Goal: Manage account settings

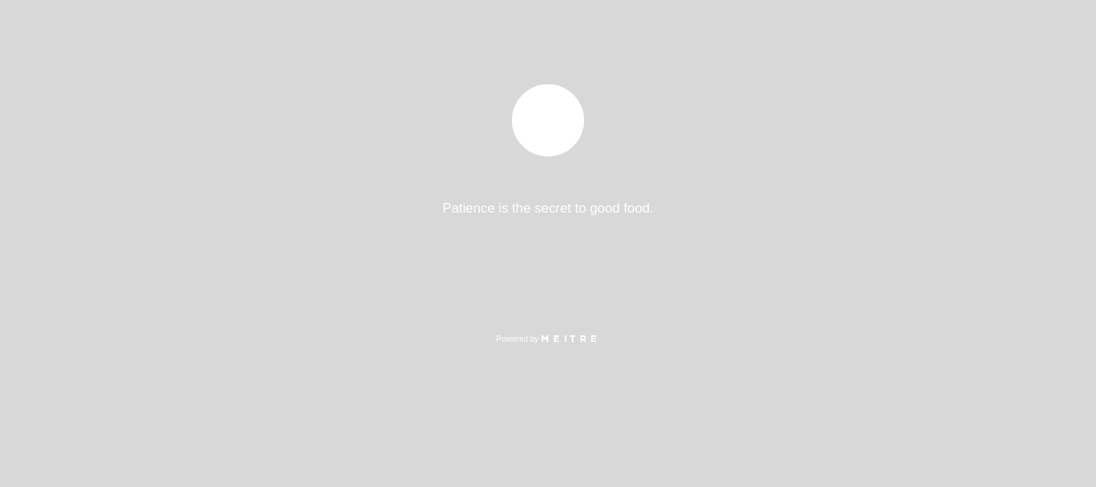
select select "es"
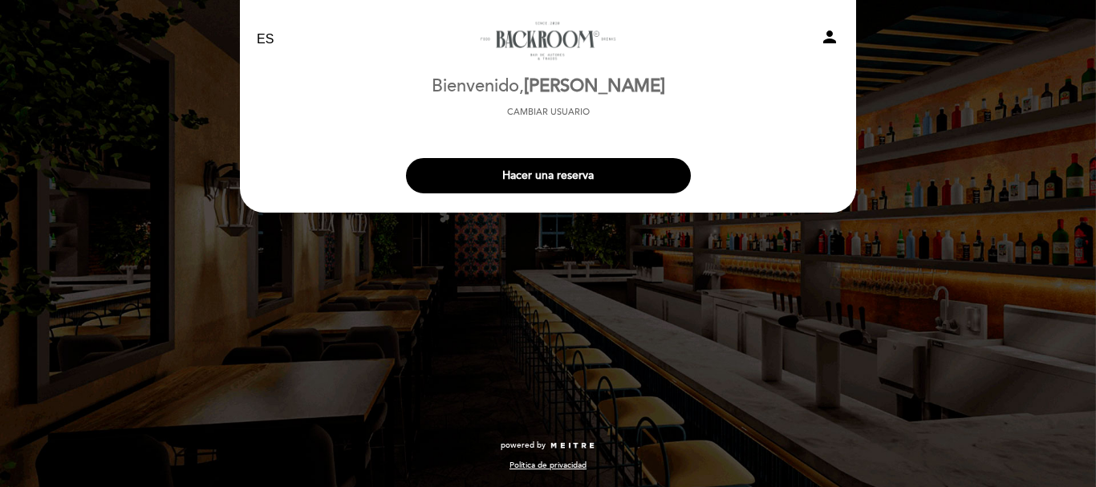
select select "es"
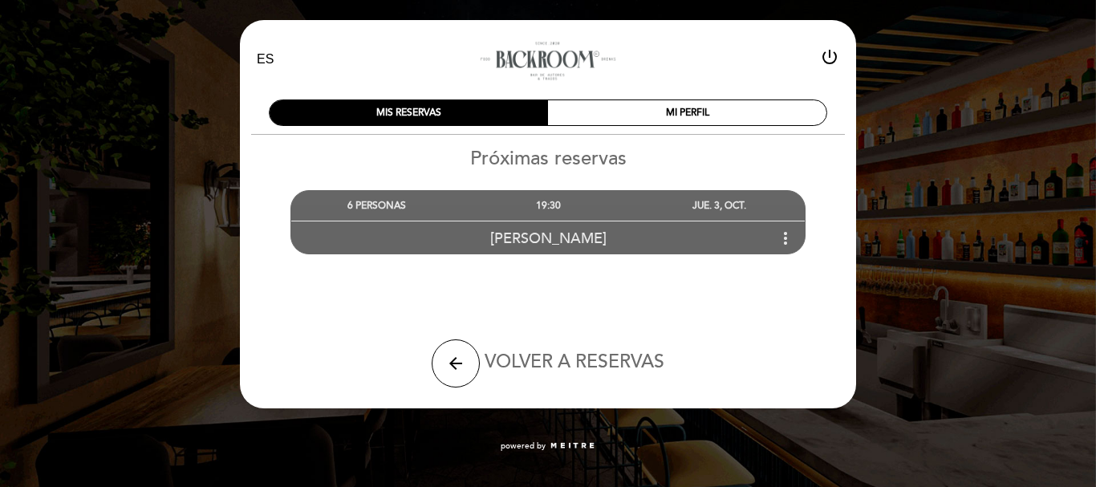
click at [785, 240] on icon "more_vert" at bounding box center [785, 238] width 19 height 19
click at [656, 237] on div "[PERSON_NAME] more_vert" at bounding box center [547, 238] width 513 height 35
click at [546, 201] on div "19:30" at bounding box center [547, 206] width 171 height 30
click at [550, 245] on span "[PERSON_NAME]" at bounding box center [548, 238] width 116 height 18
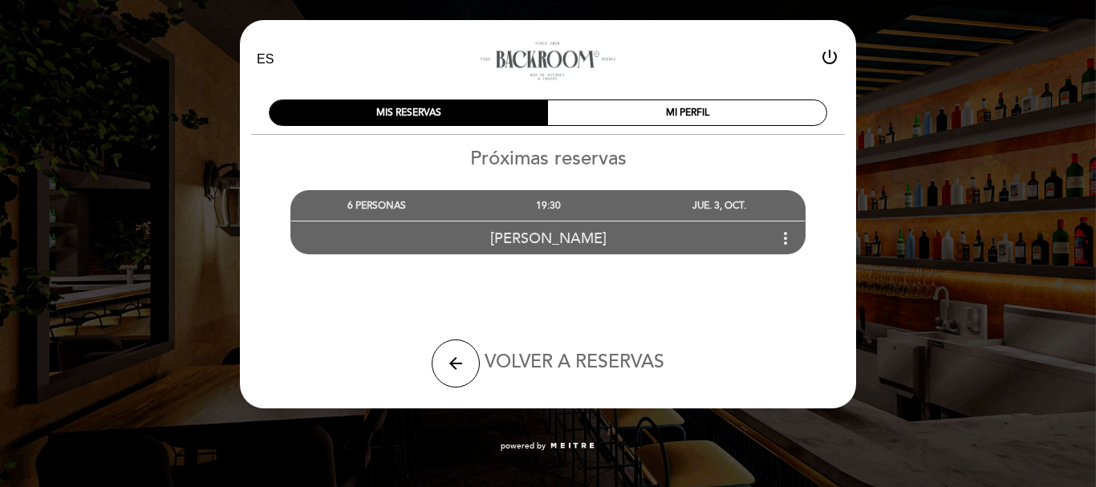
click at [381, 206] on div "6 PERSONAS" at bounding box center [376, 206] width 171 height 30
click at [410, 224] on div "[PERSON_NAME] more_vert" at bounding box center [547, 238] width 513 height 35
click at [507, 227] on div "[PERSON_NAME] more_vert" at bounding box center [547, 238] width 513 height 35
click at [785, 242] on icon "more_vert" at bounding box center [785, 238] width 19 height 19
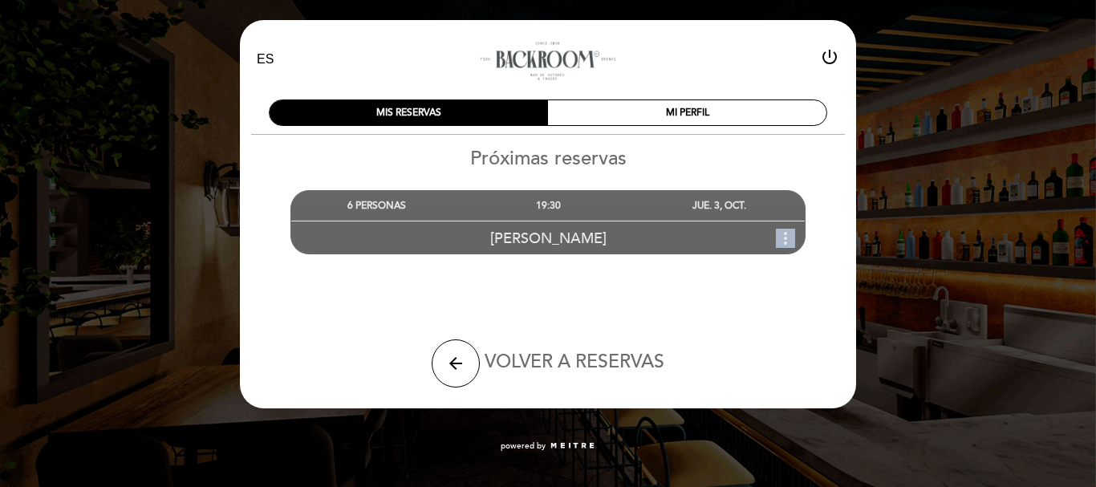
click at [785, 242] on icon "more_vert" at bounding box center [785, 238] width 19 height 19
